Goal: Task Accomplishment & Management: Manage account settings

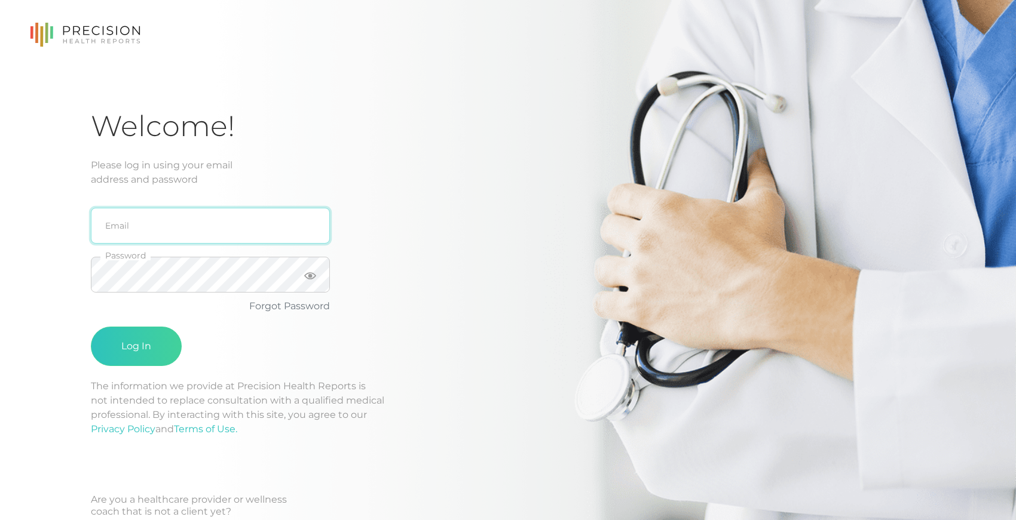
type input "[EMAIL_ADDRESS][DOMAIN_NAME]"
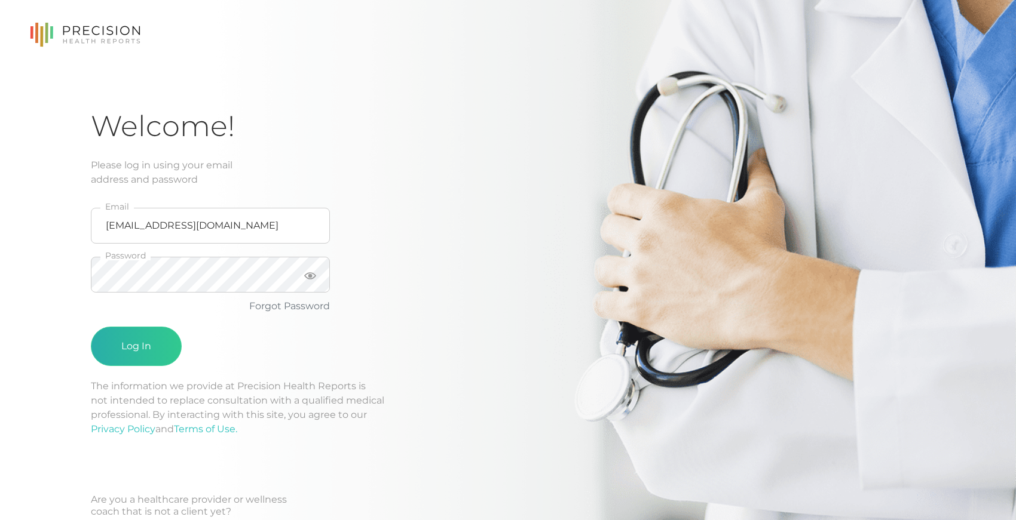
click at [132, 349] on button "Log In" at bounding box center [136, 346] width 91 height 39
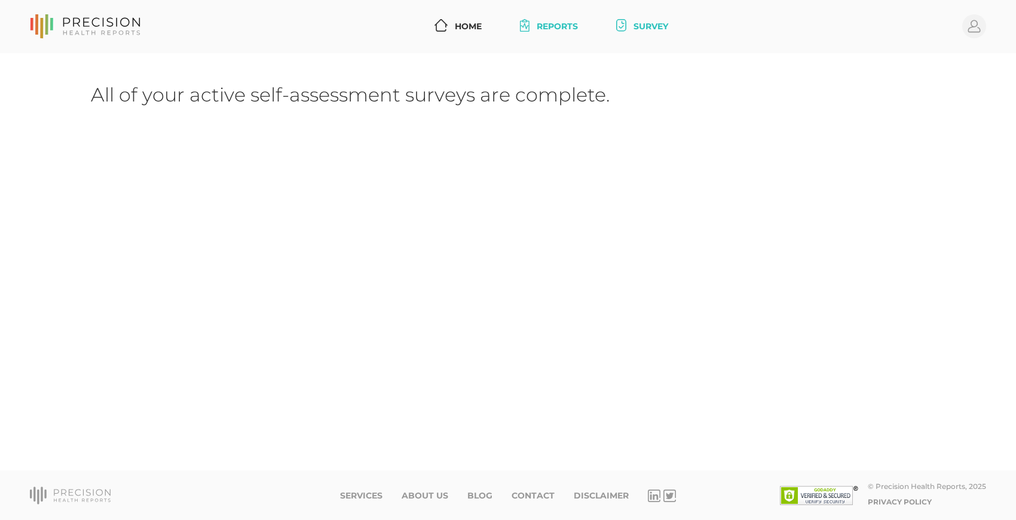
click at [556, 24] on link "Reports" at bounding box center [549, 27] width 68 height 22
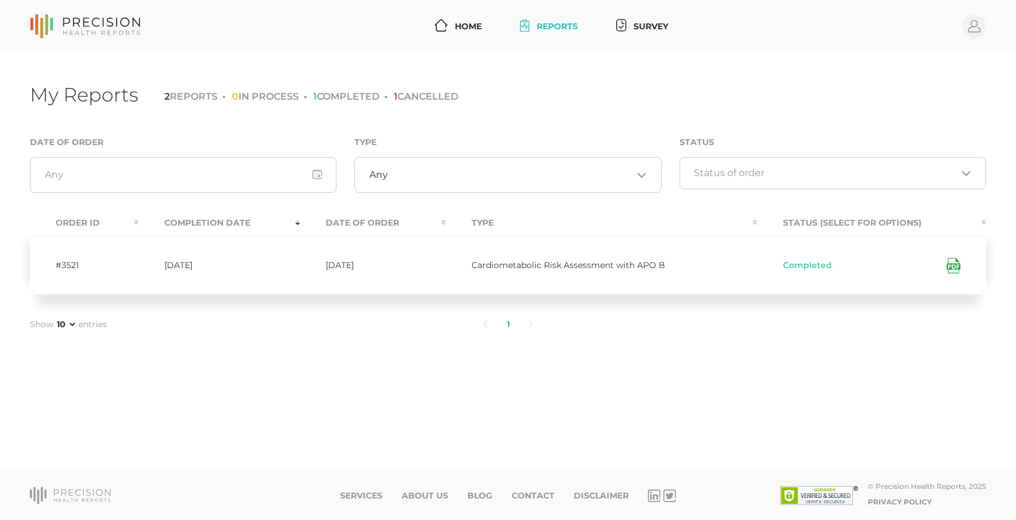
click at [954, 263] on icon at bounding box center [953, 266] width 14 height 16
click at [973, 22] on circle at bounding box center [974, 26] width 24 height 24
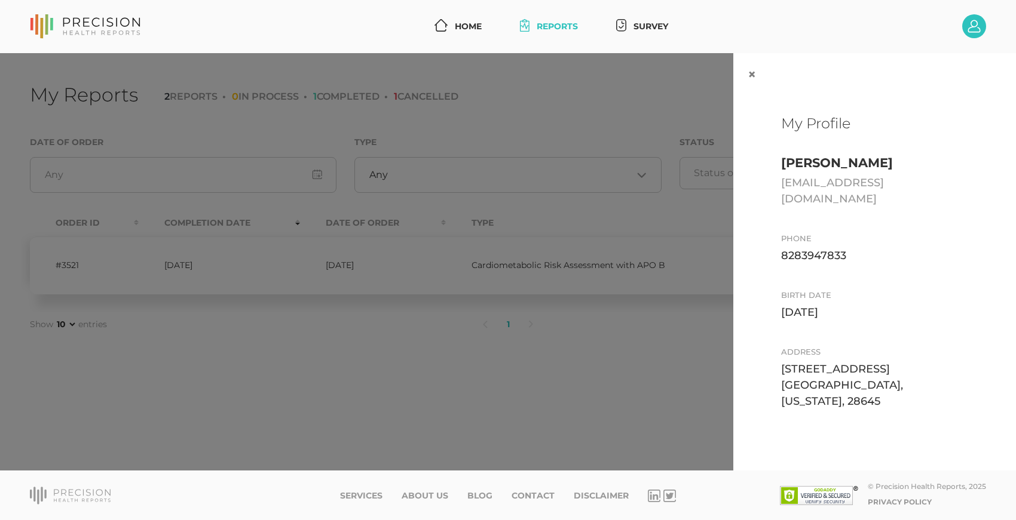
scroll to position [1, 0]
click at [970, 24] on circle at bounding box center [974, 26] width 24 height 24
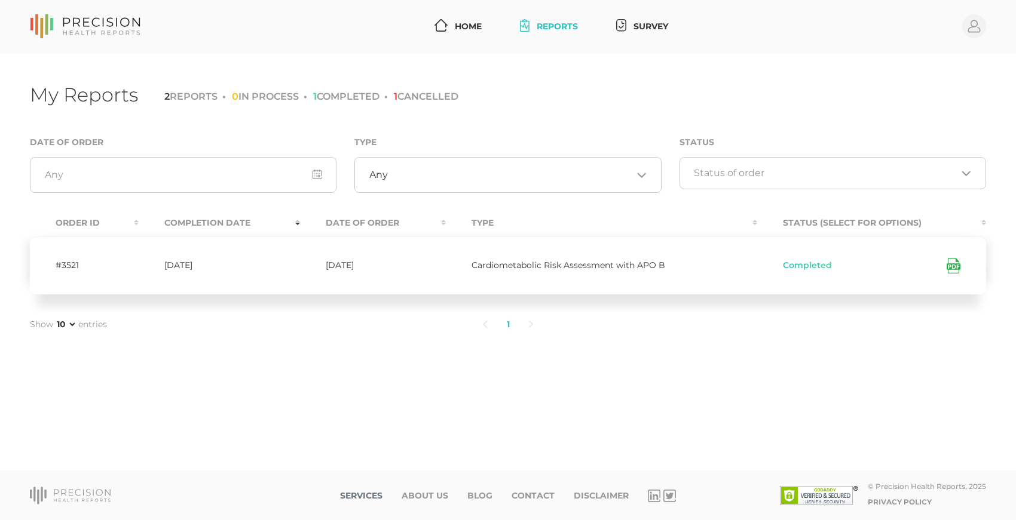
click at [367, 497] on link "Services" at bounding box center [361, 496] width 42 height 10
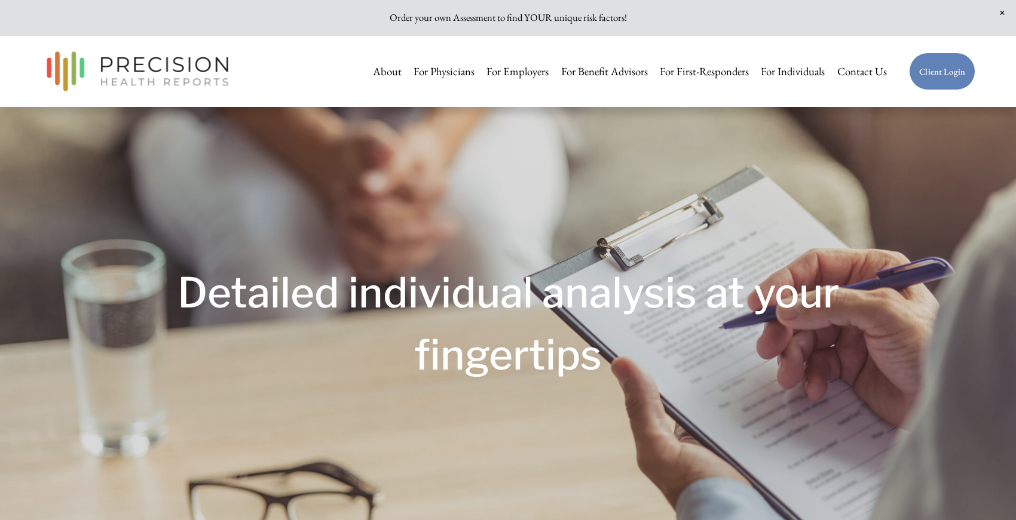
click at [926, 75] on link "Client Login" at bounding box center [942, 72] width 66 height 38
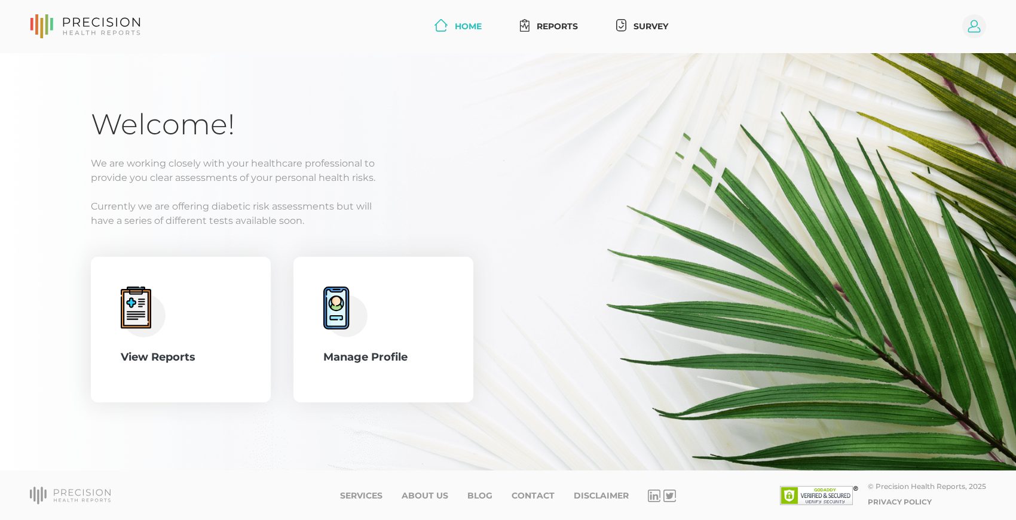
click at [972, 26] on circle at bounding box center [974, 26] width 24 height 24
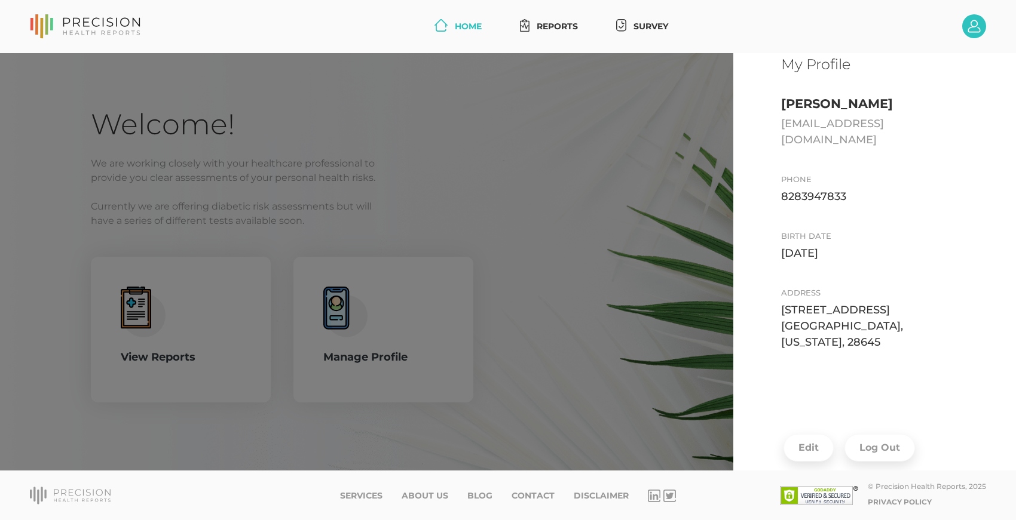
scroll to position [57, 0]
click at [865, 437] on button "Log Out" at bounding box center [879, 450] width 71 height 27
